Goal: Download file/media

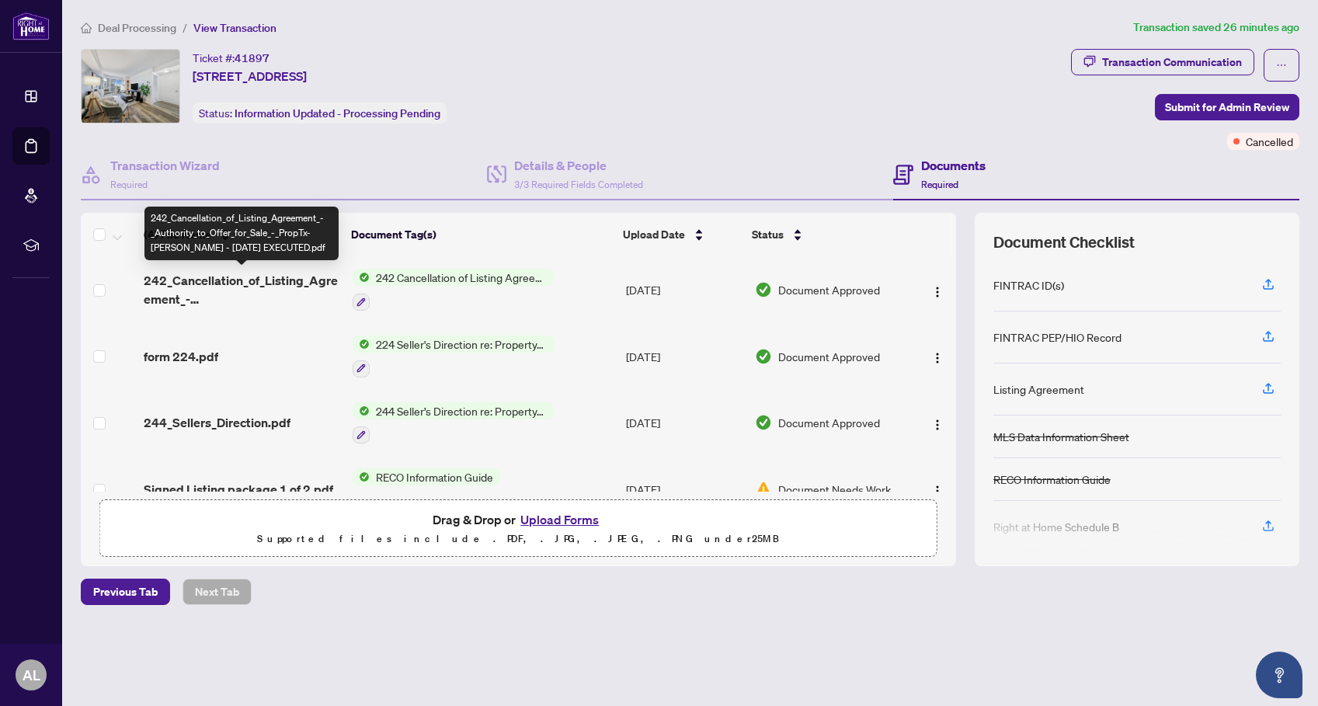
click at [256, 284] on span "242_Cancellation_of_Listing_Agreement_-_Authority_to_Offer_for_Sale_-_PropTx-[P…" at bounding box center [242, 289] width 197 height 37
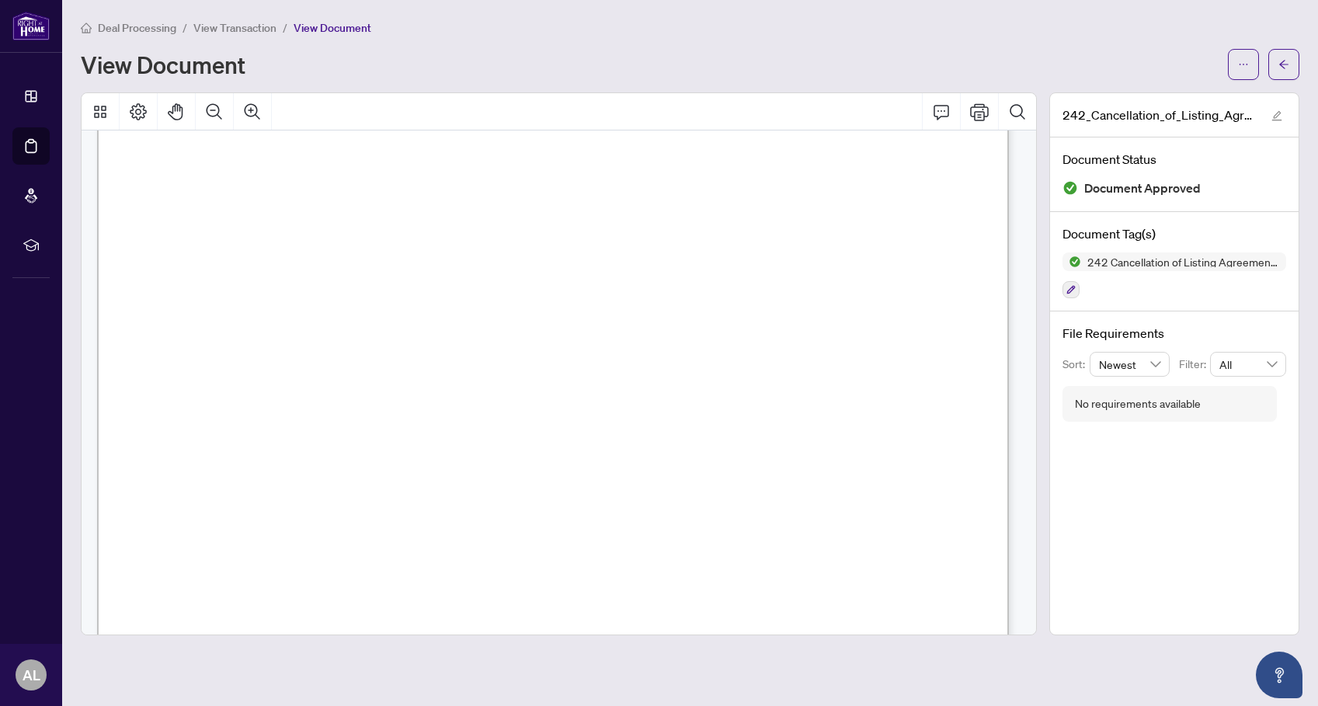
scroll to position [707, 0]
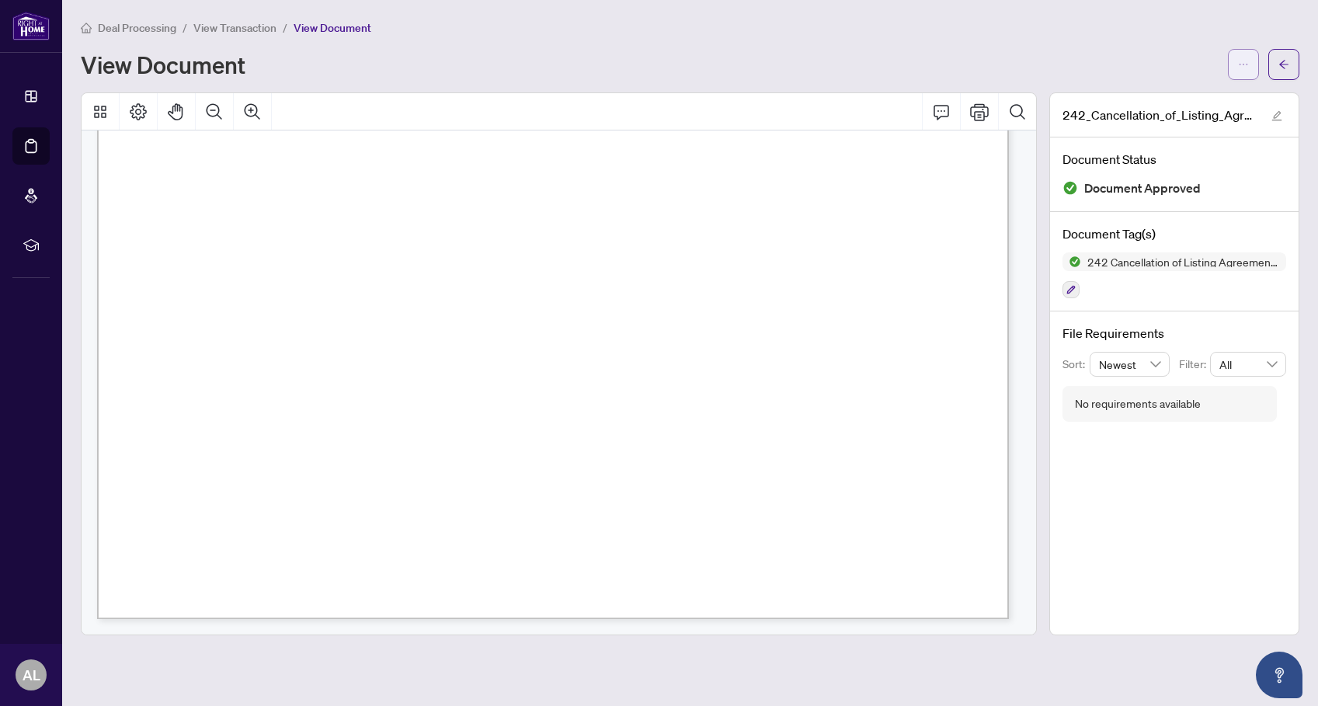
click at [1235, 64] on button "button" at bounding box center [1243, 64] width 31 height 31
click at [1202, 96] on span "Download" at bounding box center [1188, 97] width 118 height 17
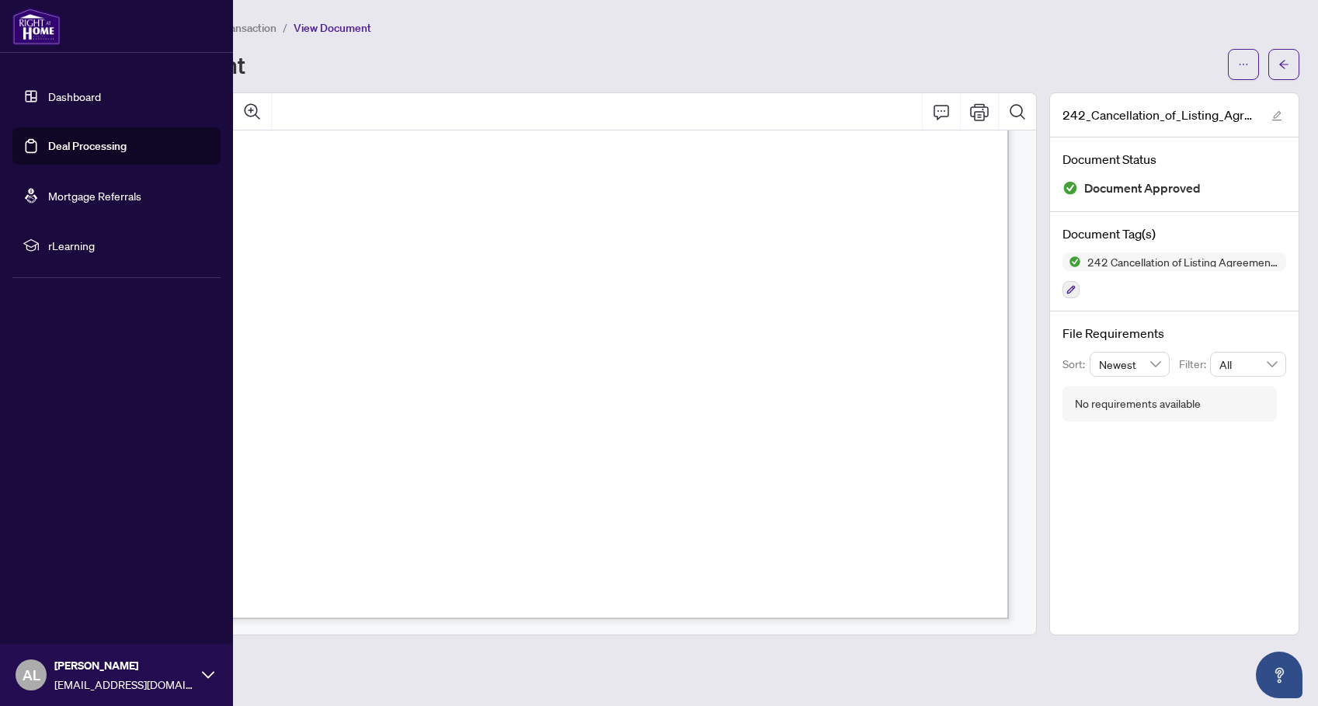
click at [48, 92] on link "Dashboard" at bounding box center [74, 96] width 53 height 14
